Goal: Find specific page/section: Find specific page/section

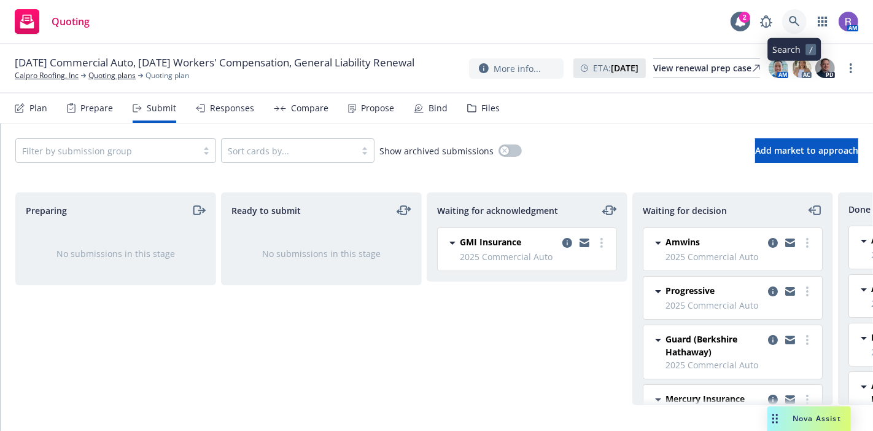
click at [793, 21] on icon at bounding box center [794, 21] width 11 height 11
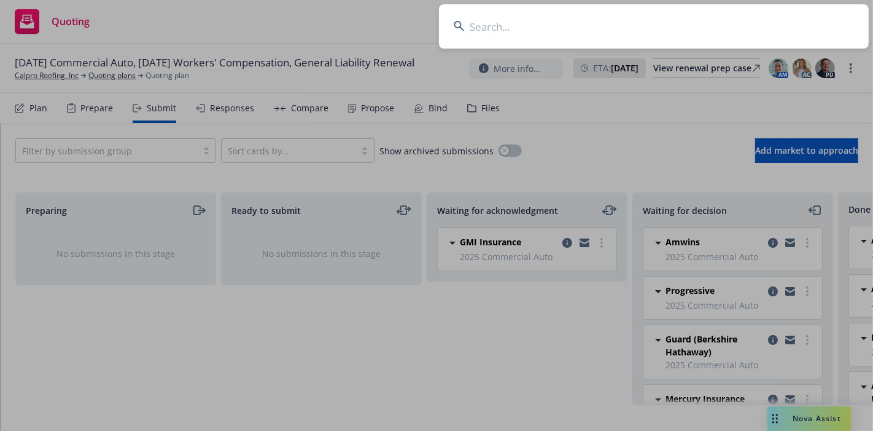
click at [793, 21] on input at bounding box center [654, 26] width 430 height 44
type input "J"
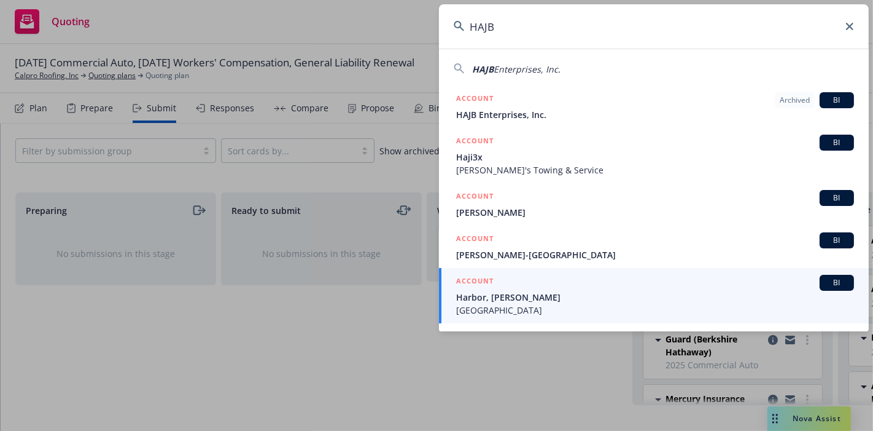
type input "HAJB"
